Goal: Task Accomplishment & Management: Manage account settings

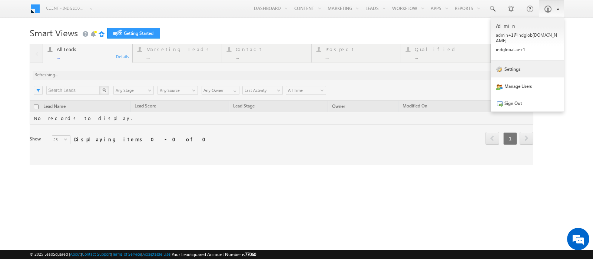
click at [522, 67] on link "Settings" at bounding box center [527, 68] width 73 height 17
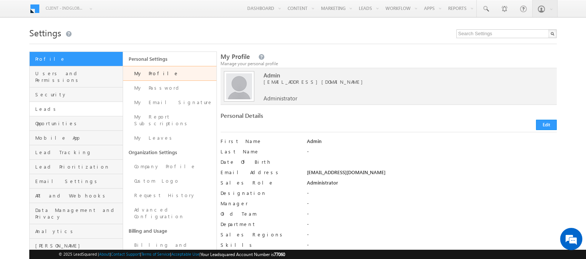
click at [45, 105] on link "Leads" at bounding box center [76, 109] width 93 height 14
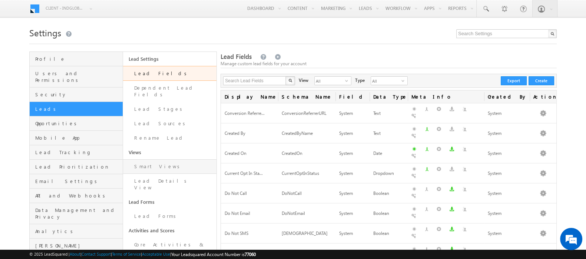
click at [176, 160] on link "Smart Views" at bounding box center [169, 166] width 93 height 14
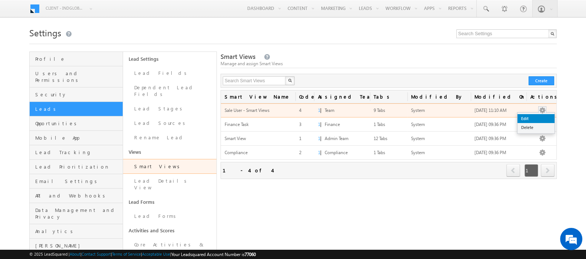
click at [539, 116] on link "Edit" at bounding box center [535, 118] width 37 height 9
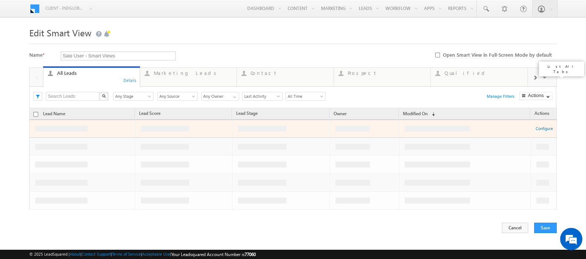
click at [545, 77] on span at bounding box center [544, 79] width 7 height 16
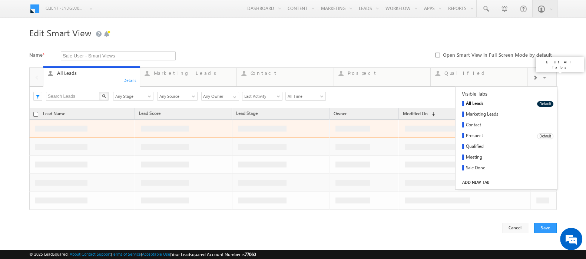
scroll to position [22, 0]
click at [480, 157] on link "Sale Punch" at bounding box center [493, 157] width 76 height 11
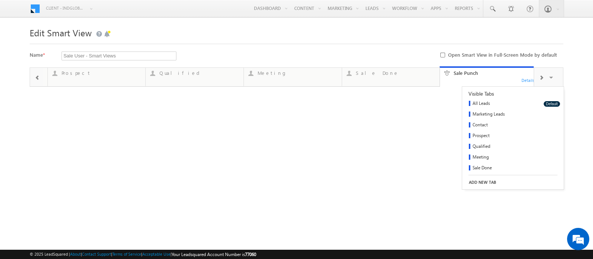
type input "Any Owner"
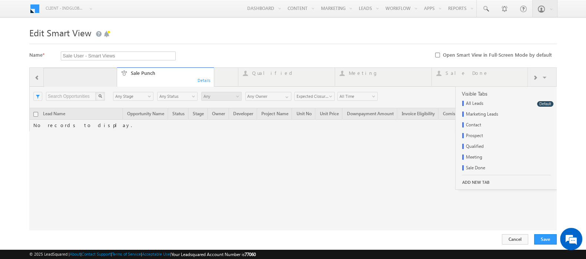
drag, startPoint x: 457, startPoint y: 72, endPoint x: 79, endPoint y: 71, distance: 378.2
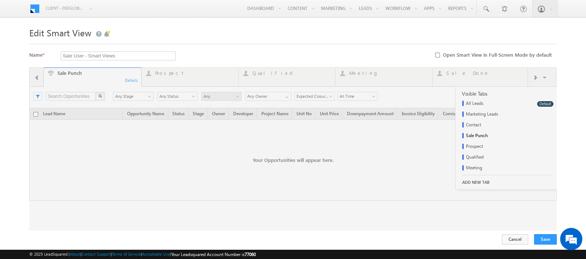
scroll to position [0, 0]
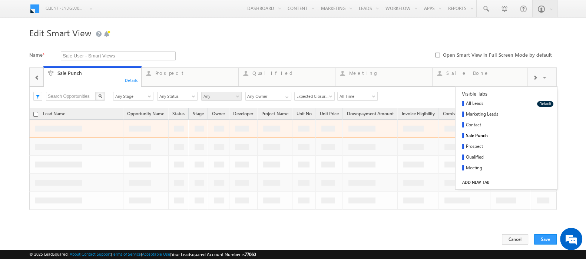
click at [37, 76] on span at bounding box center [36, 78] width 5 height 6
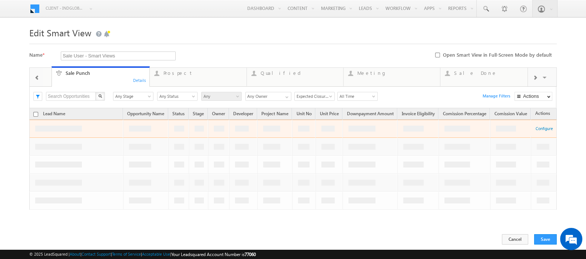
click at [37, 76] on span at bounding box center [36, 78] width 5 height 6
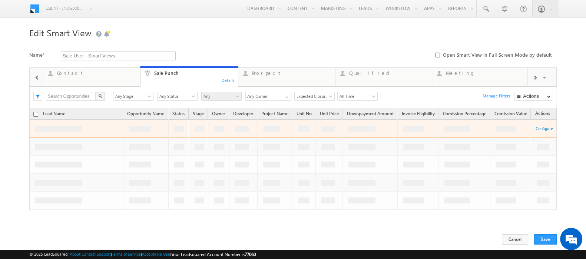
click at [37, 76] on span at bounding box center [36, 78] width 5 height 6
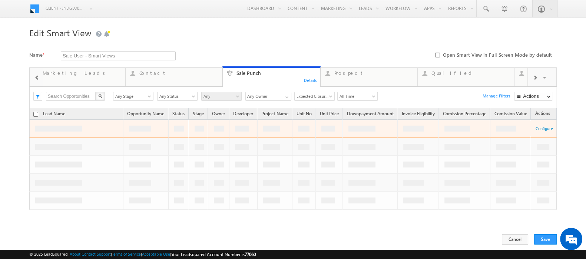
click at [37, 76] on span at bounding box center [36, 78] width 5 height 6
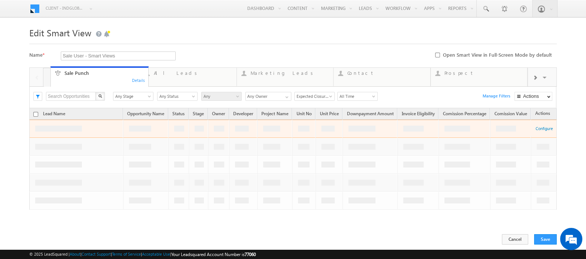
drag, startPoint x: 352, startPoint y: 71, endPoint x: 67, endPoint y: 73, distance: 284.9
click at [244, 54] on div "Sale User - Smart Views Required field" at bounding box center [189, 55] width 257 height 9
click at [545, 78] on span at bounding box center [544, 79] width 7 height 16
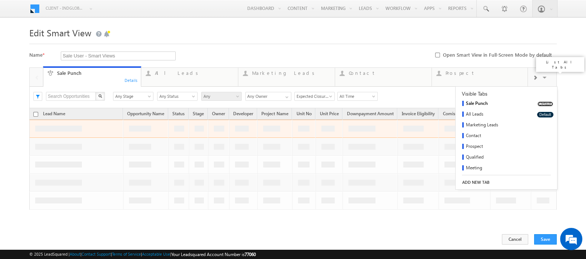
click at [537, 102] on button "Default" at bounding box center [545, 104] width 16 height 6
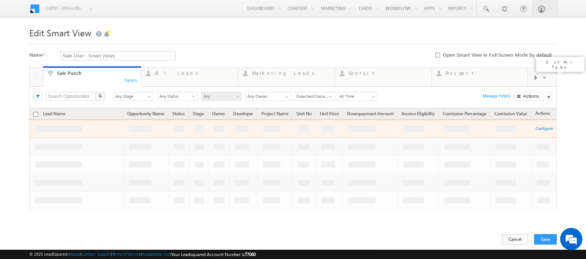
click at [544, 74] on span at bounding box center [544, 79] width 7 height 16
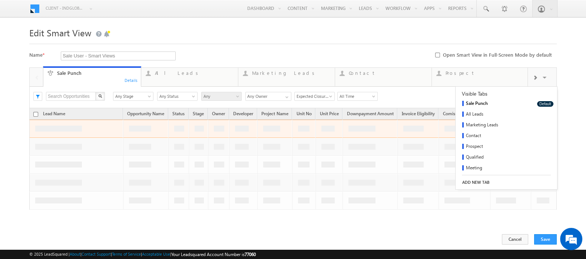
click at [573, 84] on body "Menu Client - indglobal1 (77060) X (My Organization) - indglobal (48060) Client…" at bounding box center [293, 128] width 586 height 257
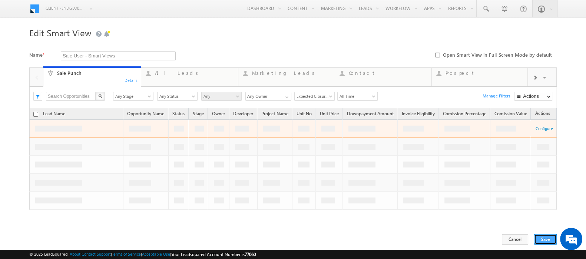
click at [545, 240] on button "Save" at bounding box center [545, 239] width 23 height 10
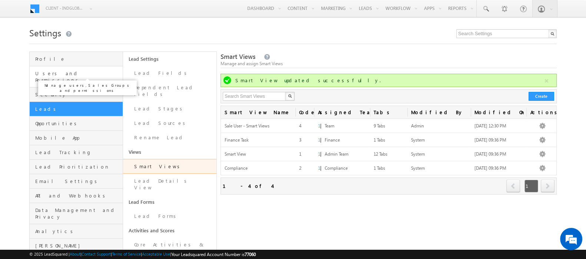
click at [70, 75] on span "Users and Permissions" at bounding box center [78, 76] width 86 height 13
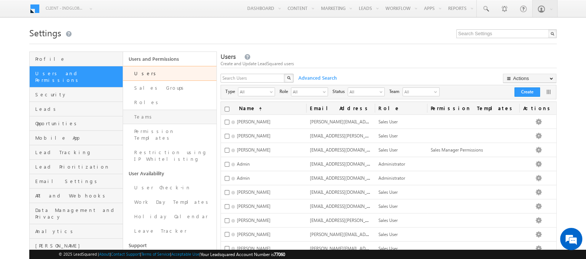
click at [184, 112] on link "Teams" at bounding box center [169, 117] width 93 height 14
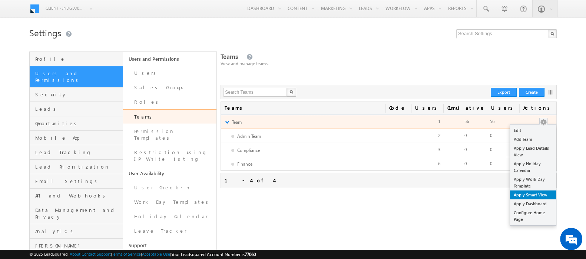
click at [540, 190] on link "Apply Smart View" at bounding box center [533, 194] width 46 height 9
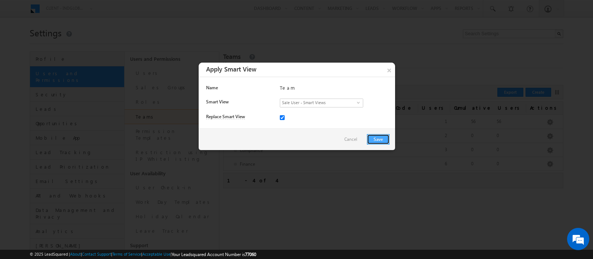
click at [377, 135] on button "Save" at bounding box center [378, 139] width 23 height 10
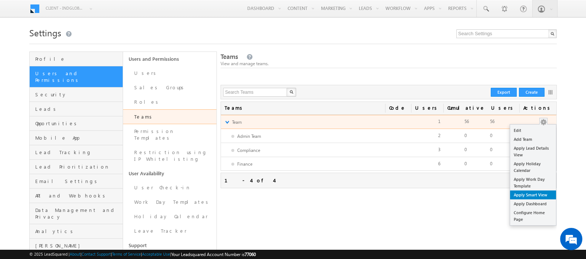
click at [540, 193] on link "Apply Smart View" at bounding box center [533, 194] width 46 height 9
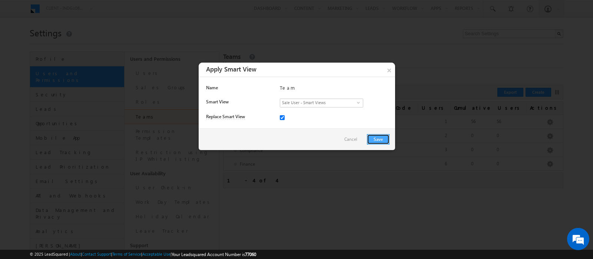
click at [380, 140] on button "Save" at bounding box center [378, 139] width 23 height 10
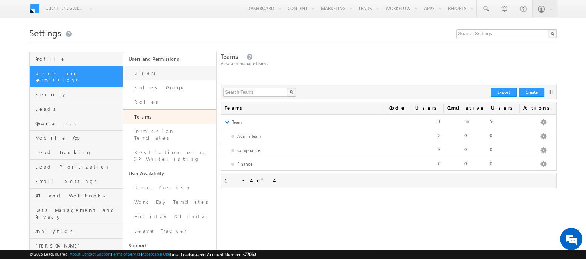
click at [170, 78] on link "Users" at bounding box center [169, 73] width 93 height 14
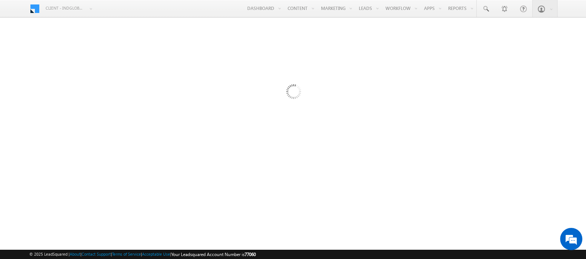
scroll to position [110, 0]
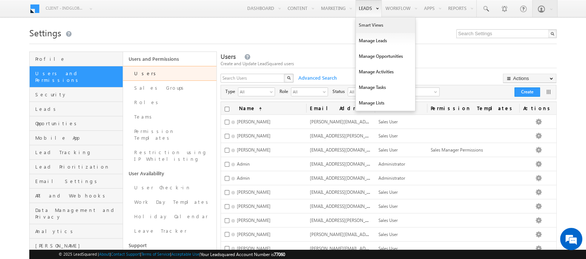
click at [366, 24] on link "Smart Views" at bounding box center [385, 25] width 59 height 16
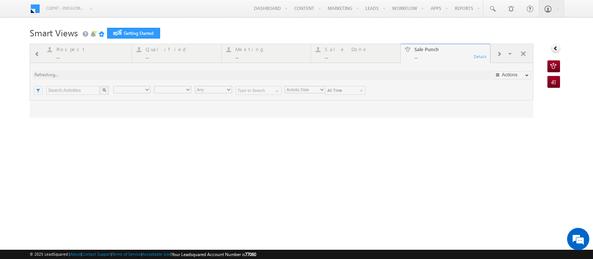
type input "Any Owner"
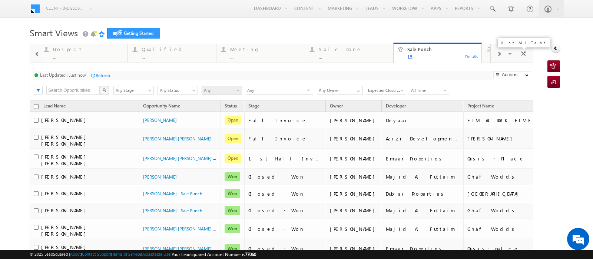
click at [507, 53] on span at bounding box center [510, 55] width 7 height 16
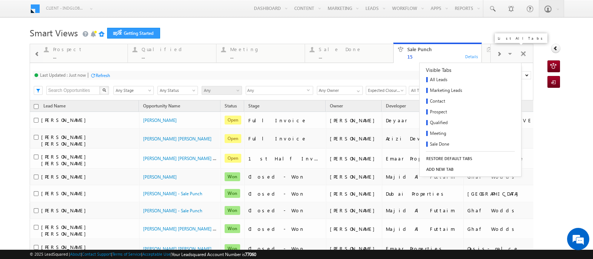
click at [430, 158] on link "RESTORE DEFAULT TABS" at bounding box center [449, 158] width 60 height 10
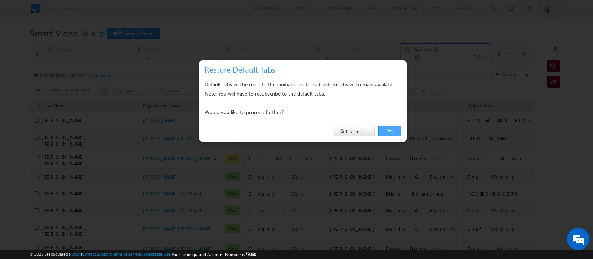
click at [394, 134] on link "Yes" at bounding box center [389, 131] width 23 height 10
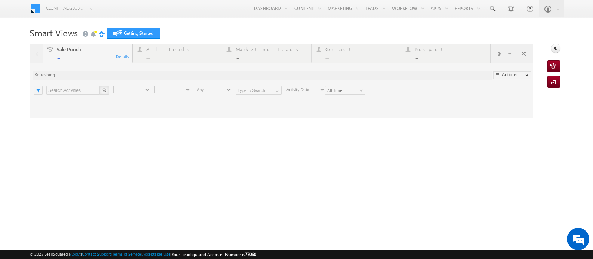
type input "Any Owner"
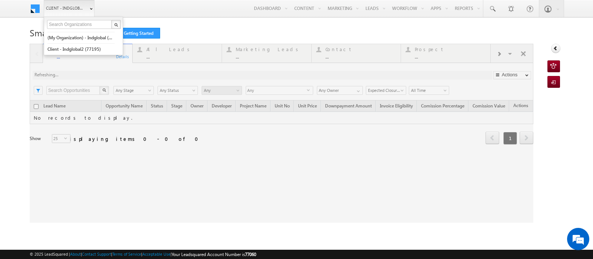
click at [61, 7] on span "Client - indglobal1 (77060)" at bounding box center [65, 7] width 39 height 7
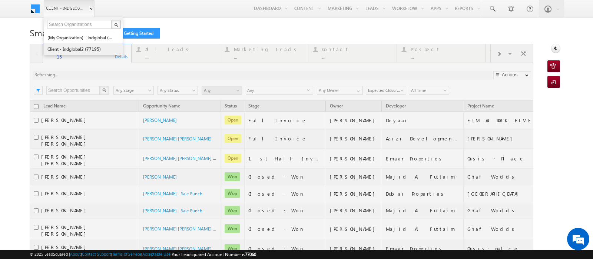
click at [78, 47] on link "Client - indglobal2 (77195)" at bounding box center [81, 48] width 68 height 11
